Goal: Transaction & Acquisition: Purchase product/service

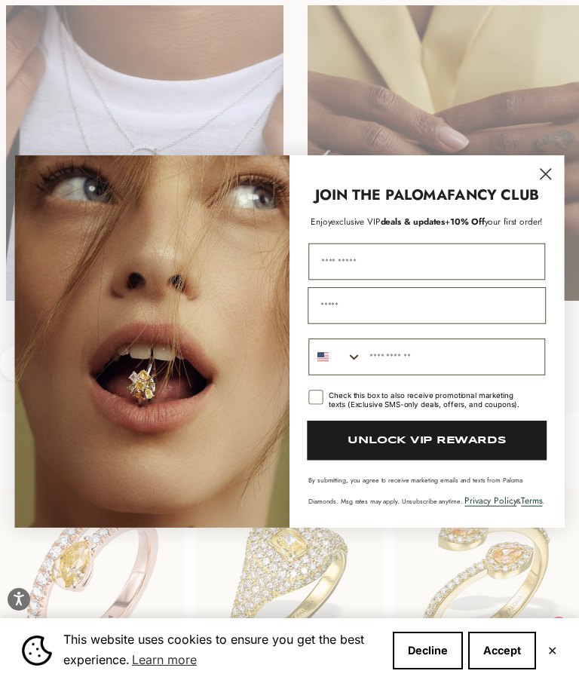
scroll to position [1319, 0]
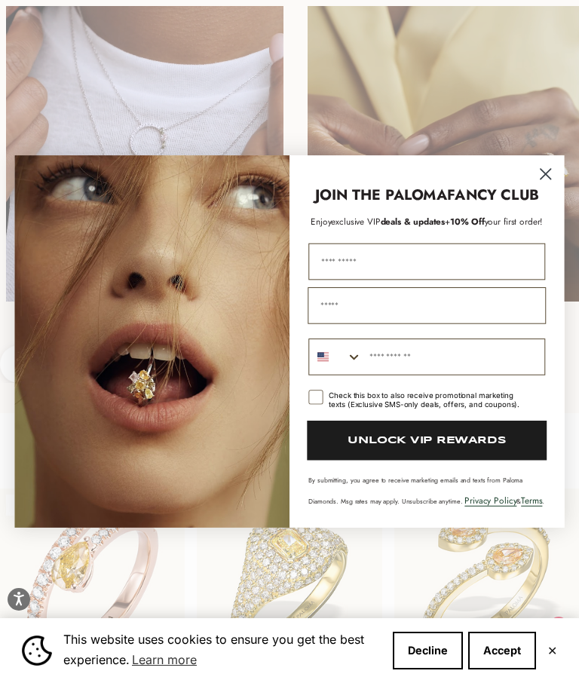
click at [158, 450] on img "POPUP Form" at bounding box center [151, 341] width 275 height 372
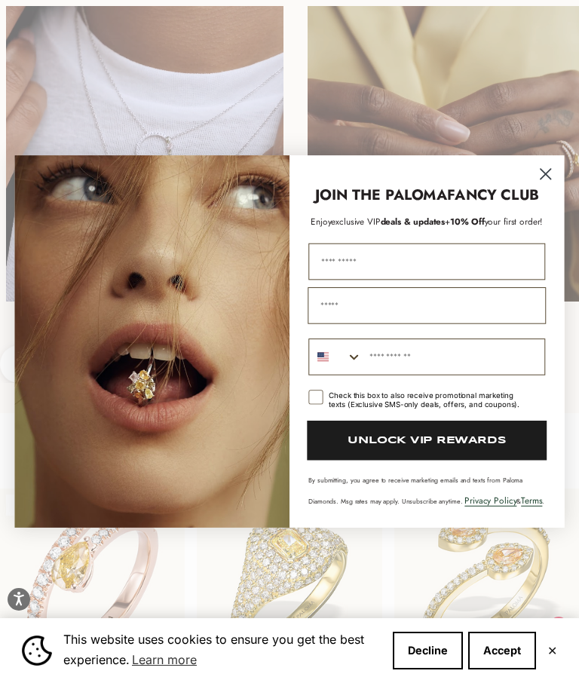
click at [558, 186] on circle "Close dialog" at bounding box center [546, 174] width 24 height 24
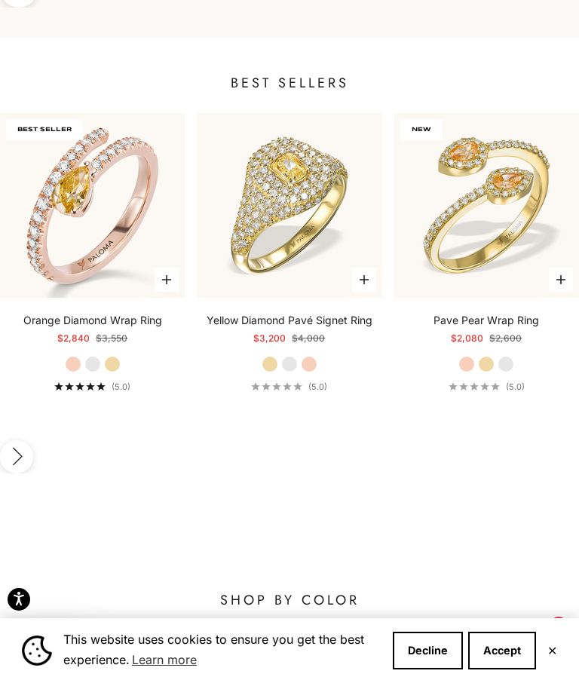
scroll to position [1683, 0]
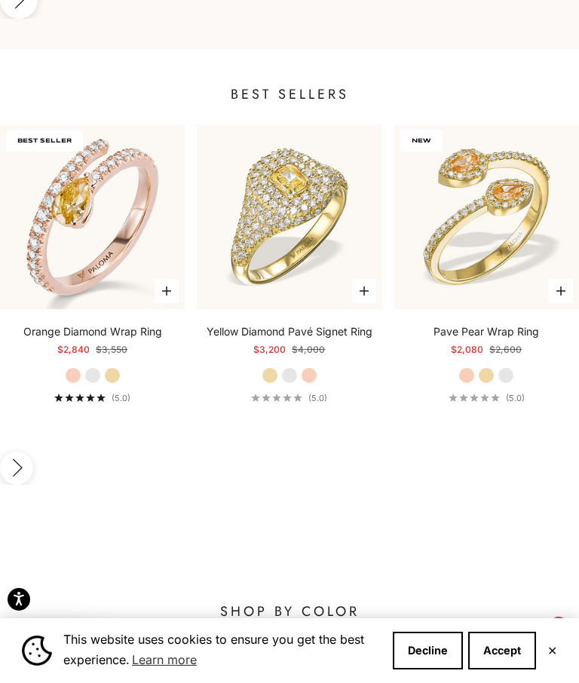
click at [466, 367] on label "Rose Gold" at bounding box center [466, 375] width 17 height 17
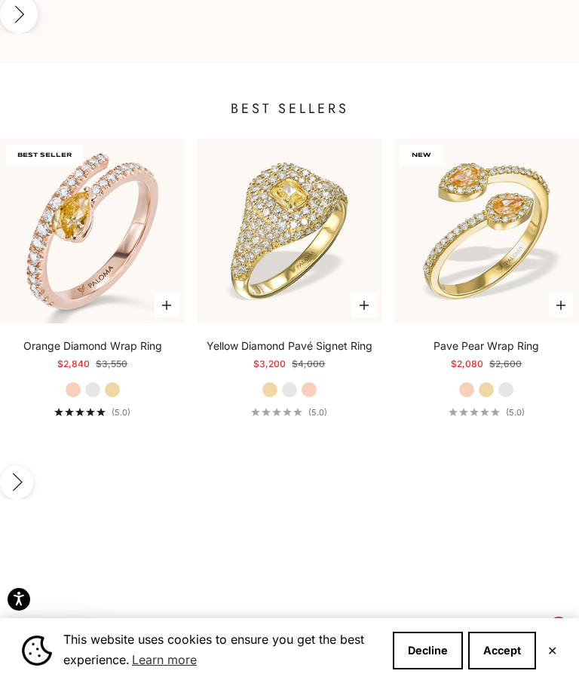
scroll to position [1668, 0]
click at [470, 382] on label "Rose Gold" at bounding box center [466, 390] width 17 height 17
click at [315, 382] on label "Rose Gold" at bounding box center [309, 390] width 17 height 17
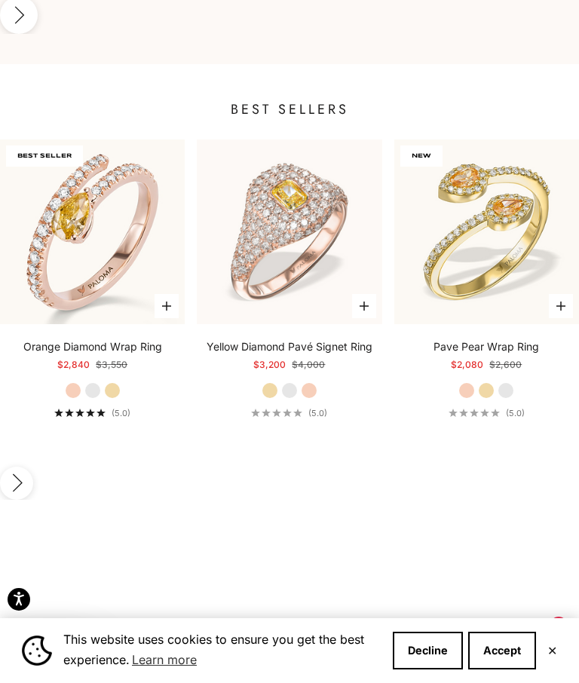
click at [121, 339] on div "Orange Diamond Wrap Ring Starting at $2,840 Regular price $3,550 Rose Gold Whit…" at bounding box center [92, 378] width 185 height 78
click at [68, 382] on label "Rose Gold" at bounding box center [73, 390] width 17 height 17
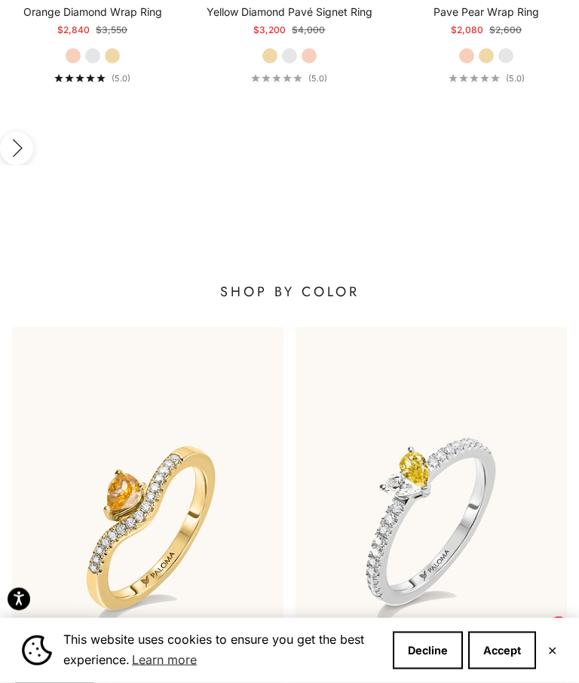
scroll to position [2020, 0]
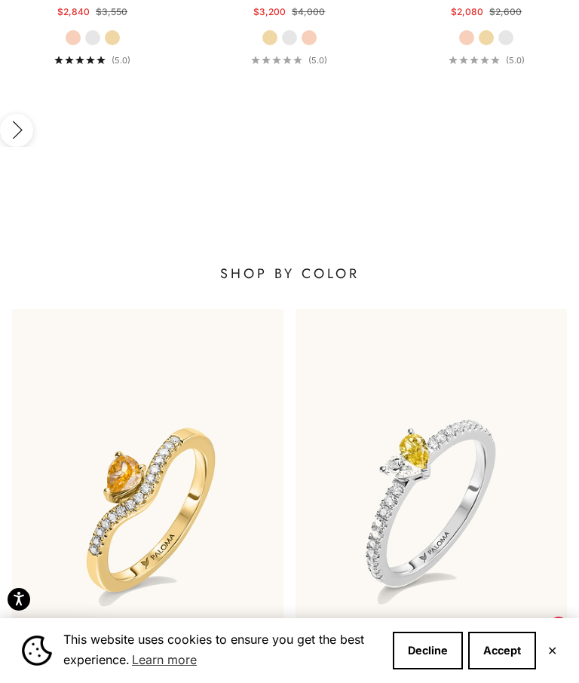
click at [557, 655] on button "✕" at bounding box center [552, 650] width 10 height 9
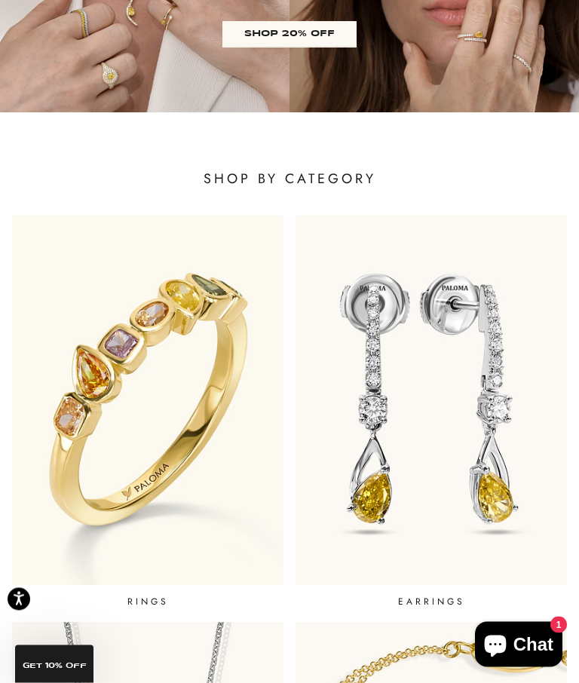
scroll to position [208, 0]
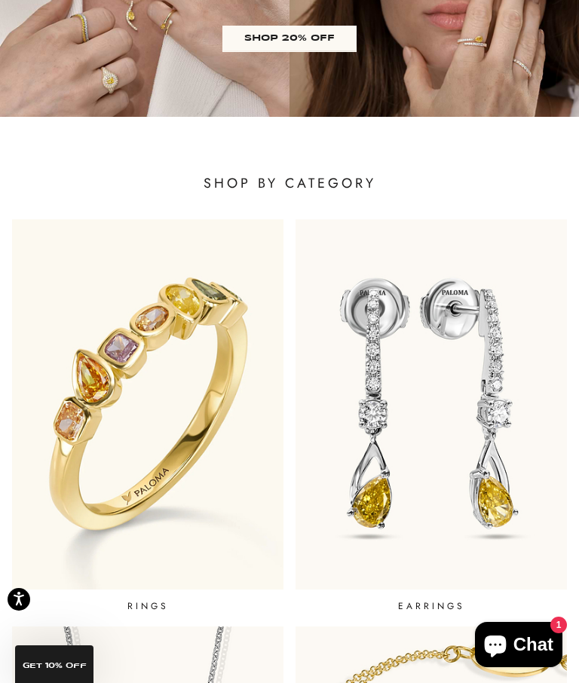
click at [183, 479] on img at bounding box center [148, 404] width 272 height 370
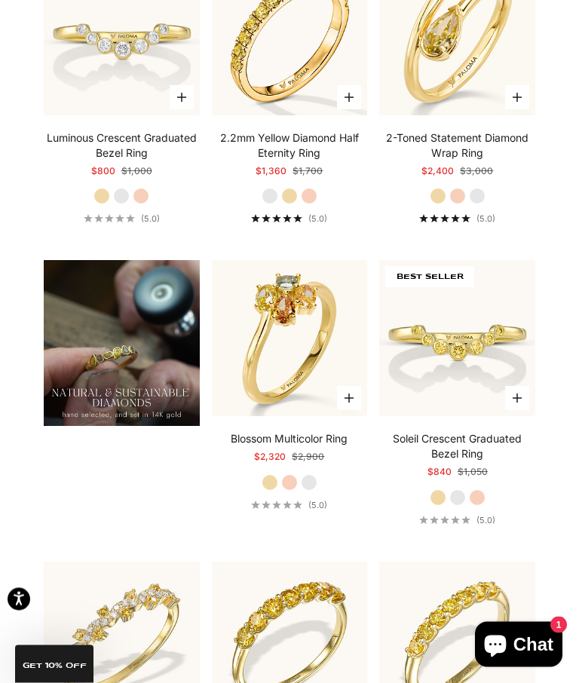
scroll to position [1162, 0]
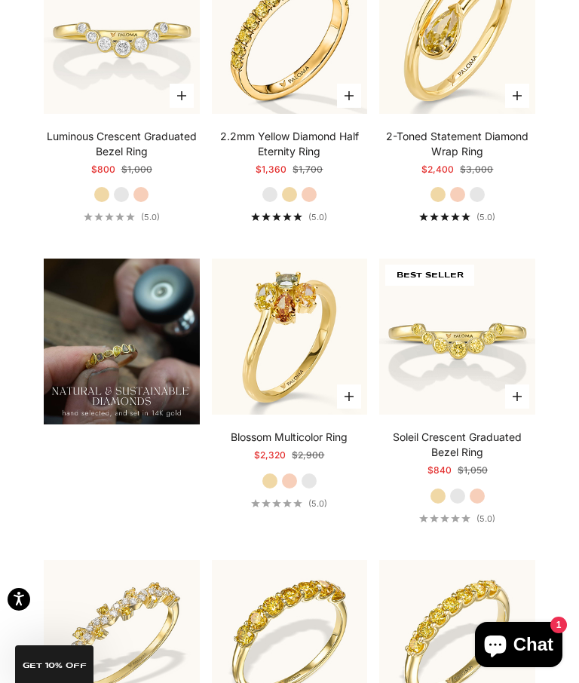
click at [296, 489] on label "Rose Gold" at bounding box center [289, 481] width 17 height 17
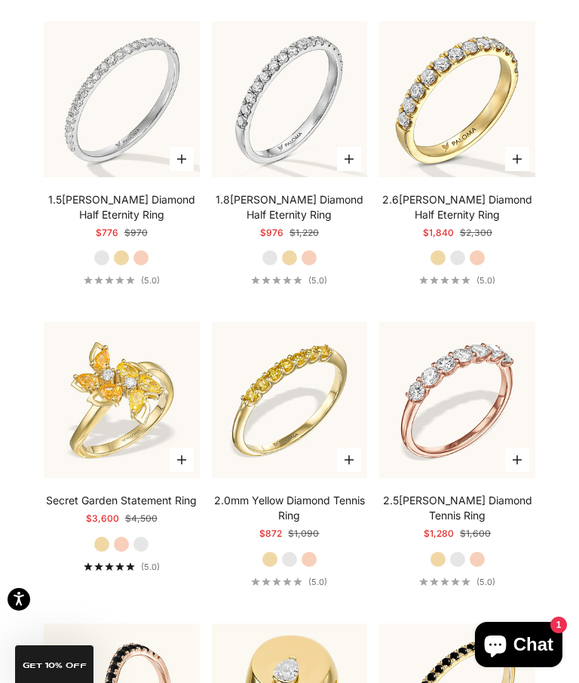
scroll to position [4963, 0]
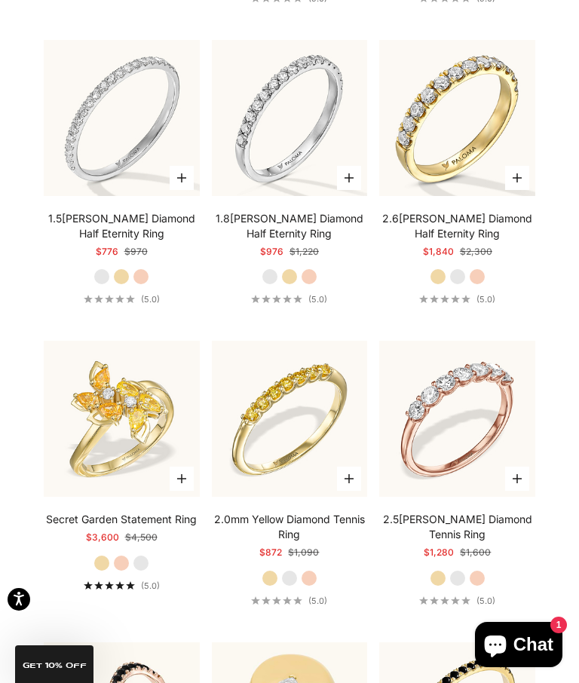
click at [136, 461] on img at bounding box center [121, 419] width 172 height 172
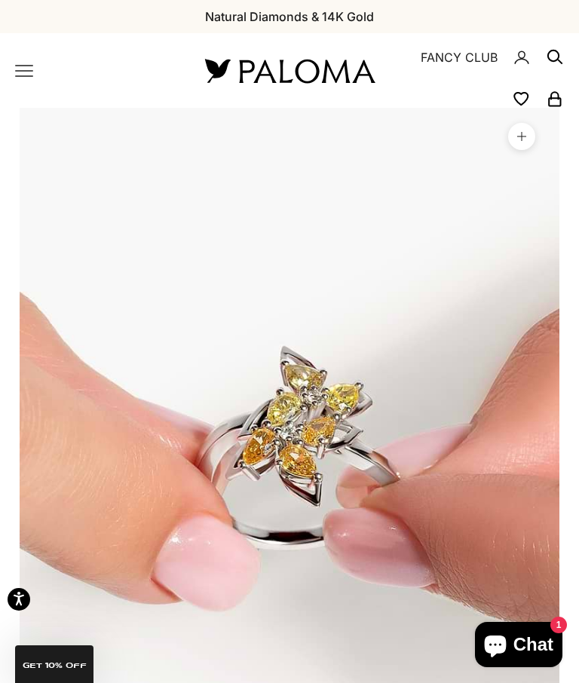
scroll to position [0, 1117]
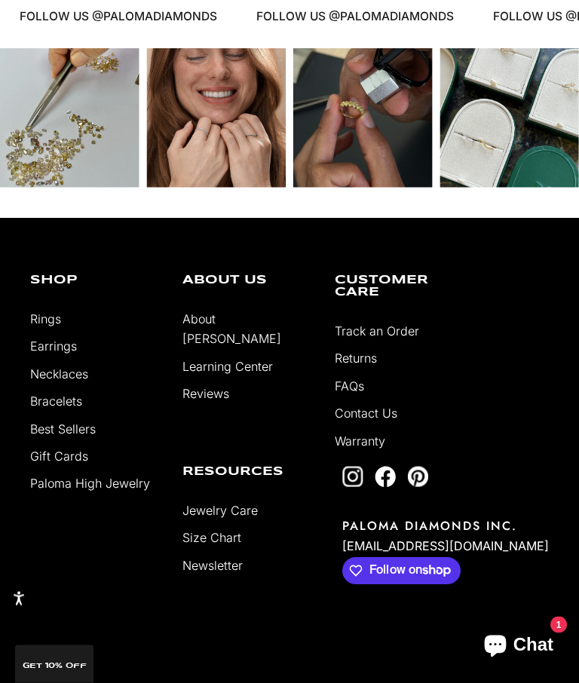
scroll to position [7476, 0]
